Goal: Task Accomplishment & Management: Use online tool/utility

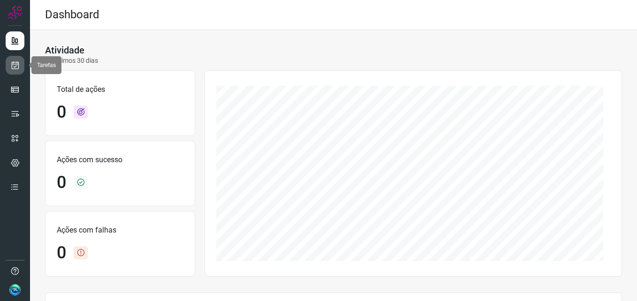
click at [19, 68] on icon at bounding box center [15, 64] width 10 height 9
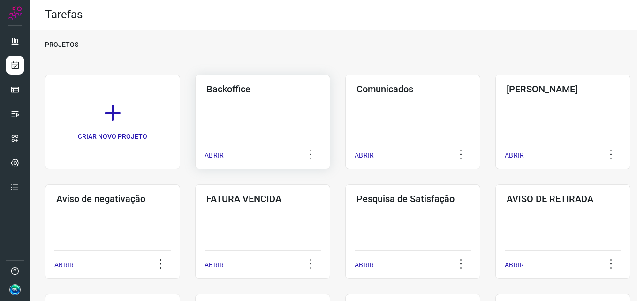
click at [237, 119] on div "Backoffice ABRIR" at bounding box center [262, 122] width 135 height 95
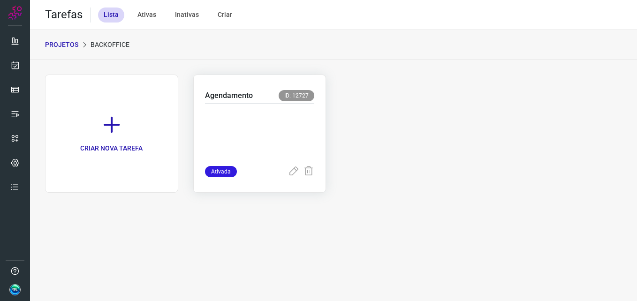
click at [283, 131] on p at bounding box center [260, 132] width 110 height 47
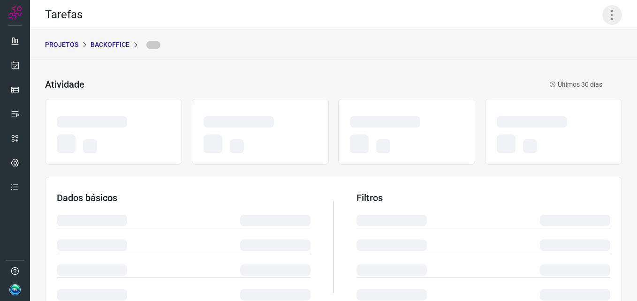
click at [604, 15] on icon at bounding box center [612, 15] width 20 height 20
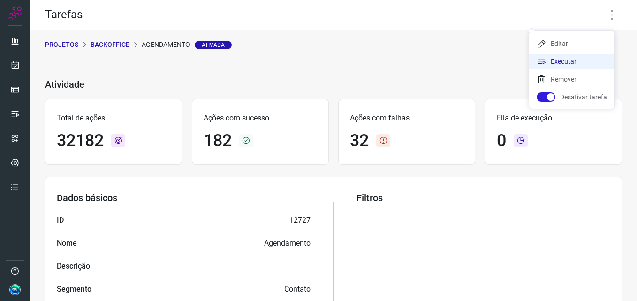
click at [573, 59] on li "Executar" at bounding box center [571, 61] width 85 height 15
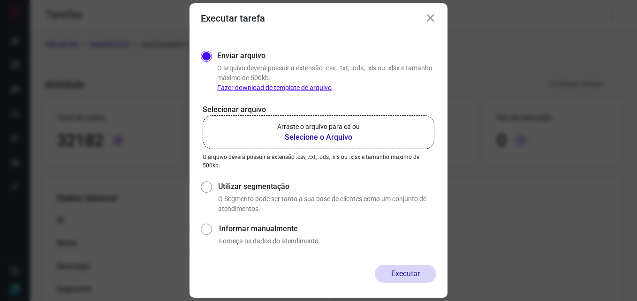
click at [335, 139] on b "Selecione o Arquivo" at bounding box center [318, 137] width 83 height 11
drag, startPoint x: 335, startPoint y: 139, endPoint x: 328, endPoint y: 137, distance: 7.6
click at [328, 137] on b "Selecione o Arquivo" at bounding box center [318, 137] width 83 height 11
click at [0, 0] on input "Arraste o arquivo para cá ou Selecione o Arquivo" at bounding box center [0, 0] width 0 height 0
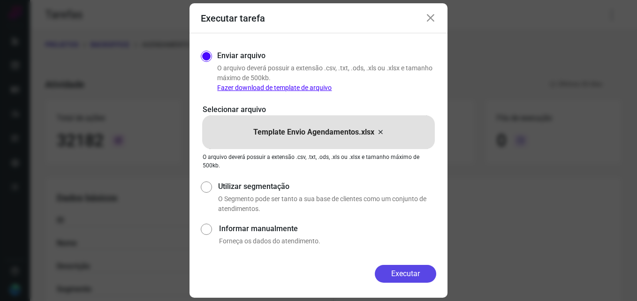
click at [404, 271] on button "Executar" at bounding box center [405, 274] width 61 height 18
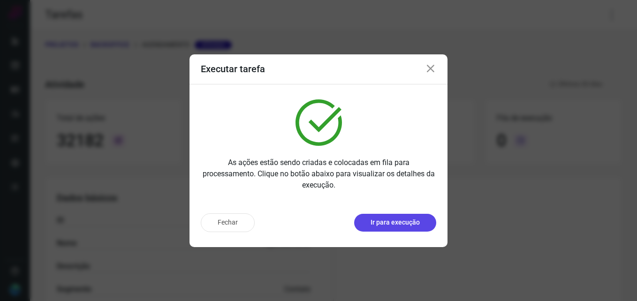
click at [396, 226] on p "Ir para execução" at bounding box center [394, 223] width 49 height 10
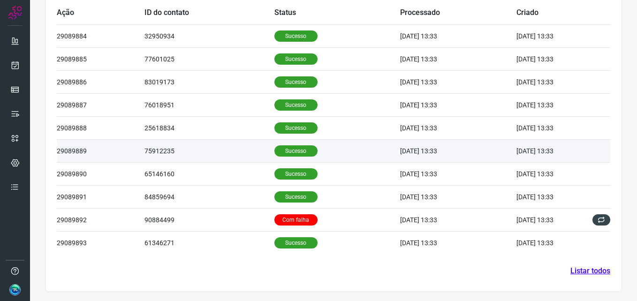
scroll to position [317, 0]
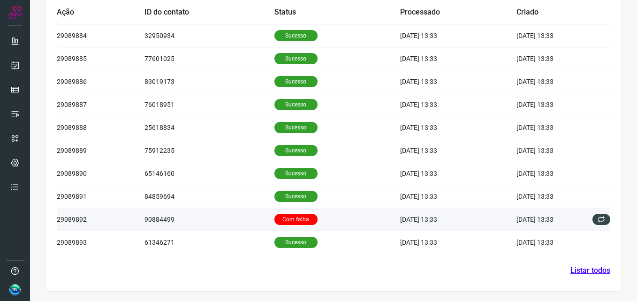
click at [290, 218] on p "Com falha" at bounding box center [295, 219] width 43 height 11
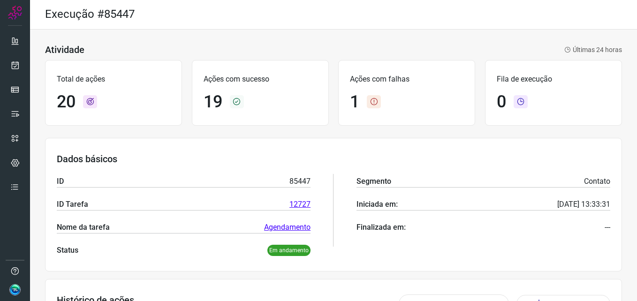
scroll to position [0, 0]
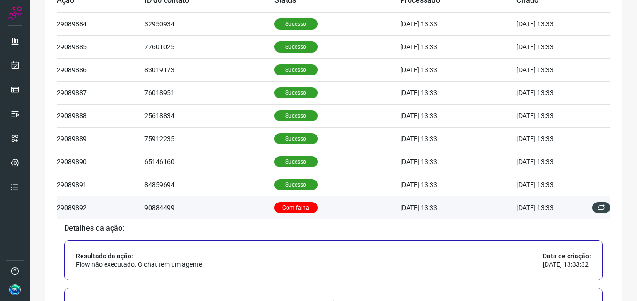
click at [286, 207] on p "Com falha" at bounding box center [295, 207] width 43 height 11
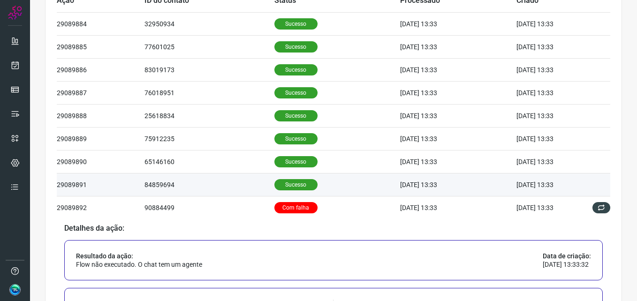
scroll to position [317, 0]
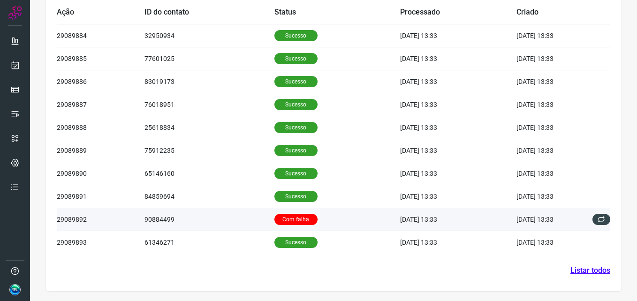
click at [278, 220] on p "Com falha" at bounding box center [295, 219] width 43 height 11
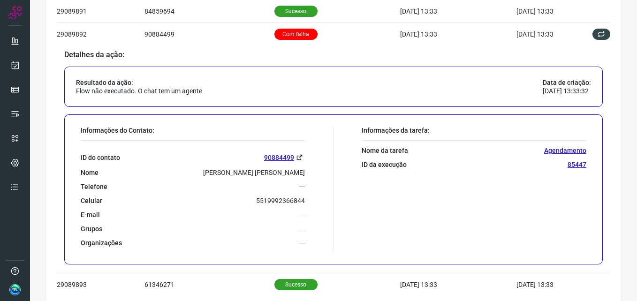
scroll to position [544, 0]
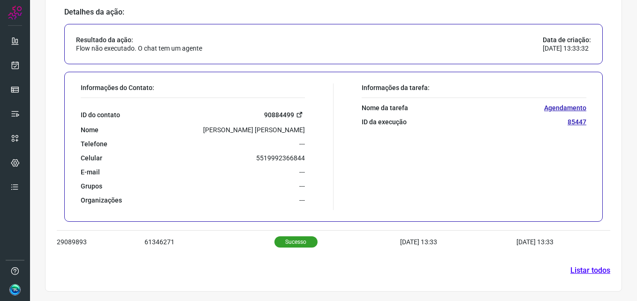
click at [297, 113] on icon at bounding box center [299, 114] width 7 height 7
